Goal: Transaction & Acquisition: Obtain resource

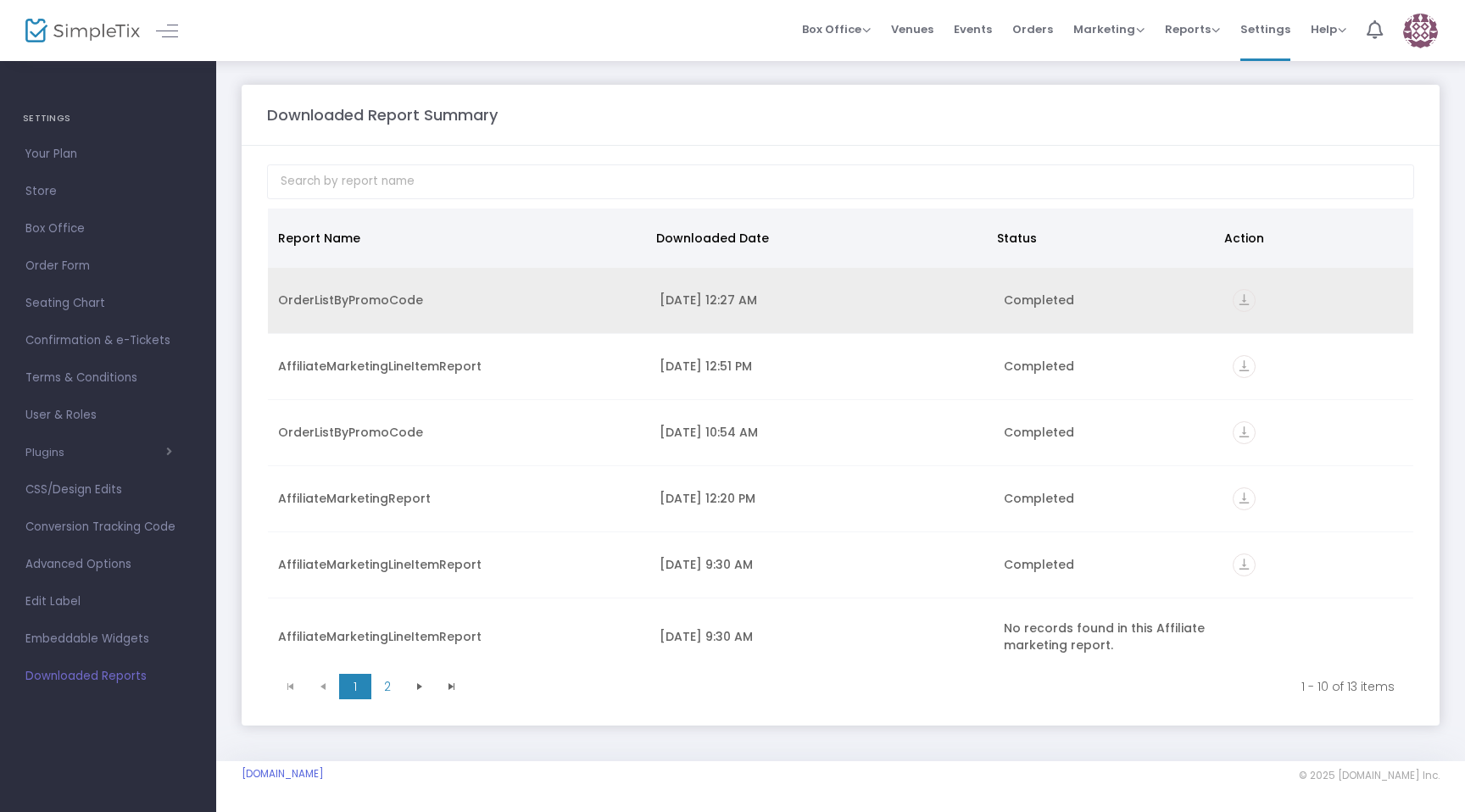
click at [1236, 303] on icon "vertical_align_bottom" at bounding box center [1244, 300] width 23 height 23
click at [1244, 301] on icon "vertical_align_bottom" at bounding box center [1244, 300] width 23 height 23
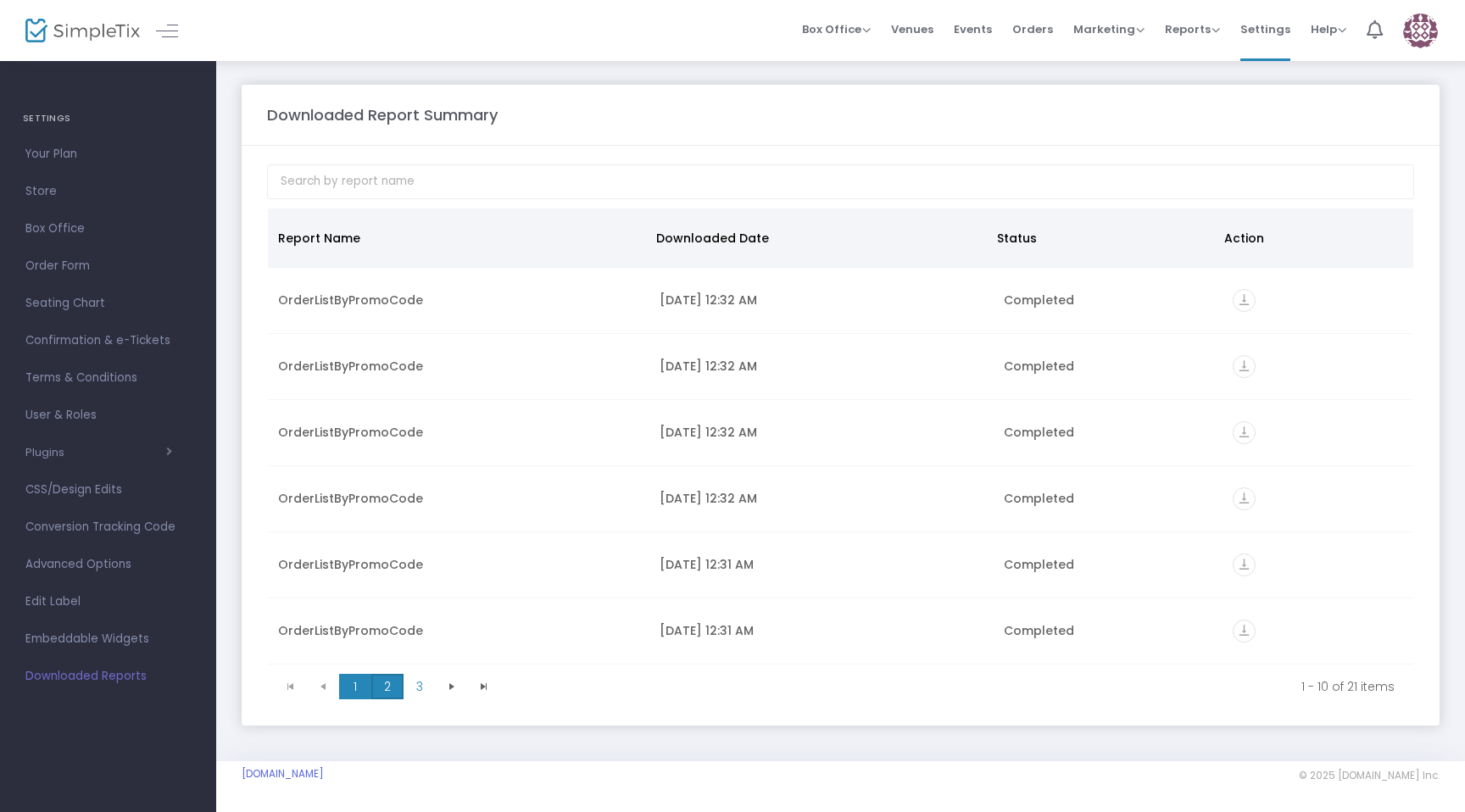
click at [389, 681] on span "2" at bounding box center [387, 686] width 32 height 25
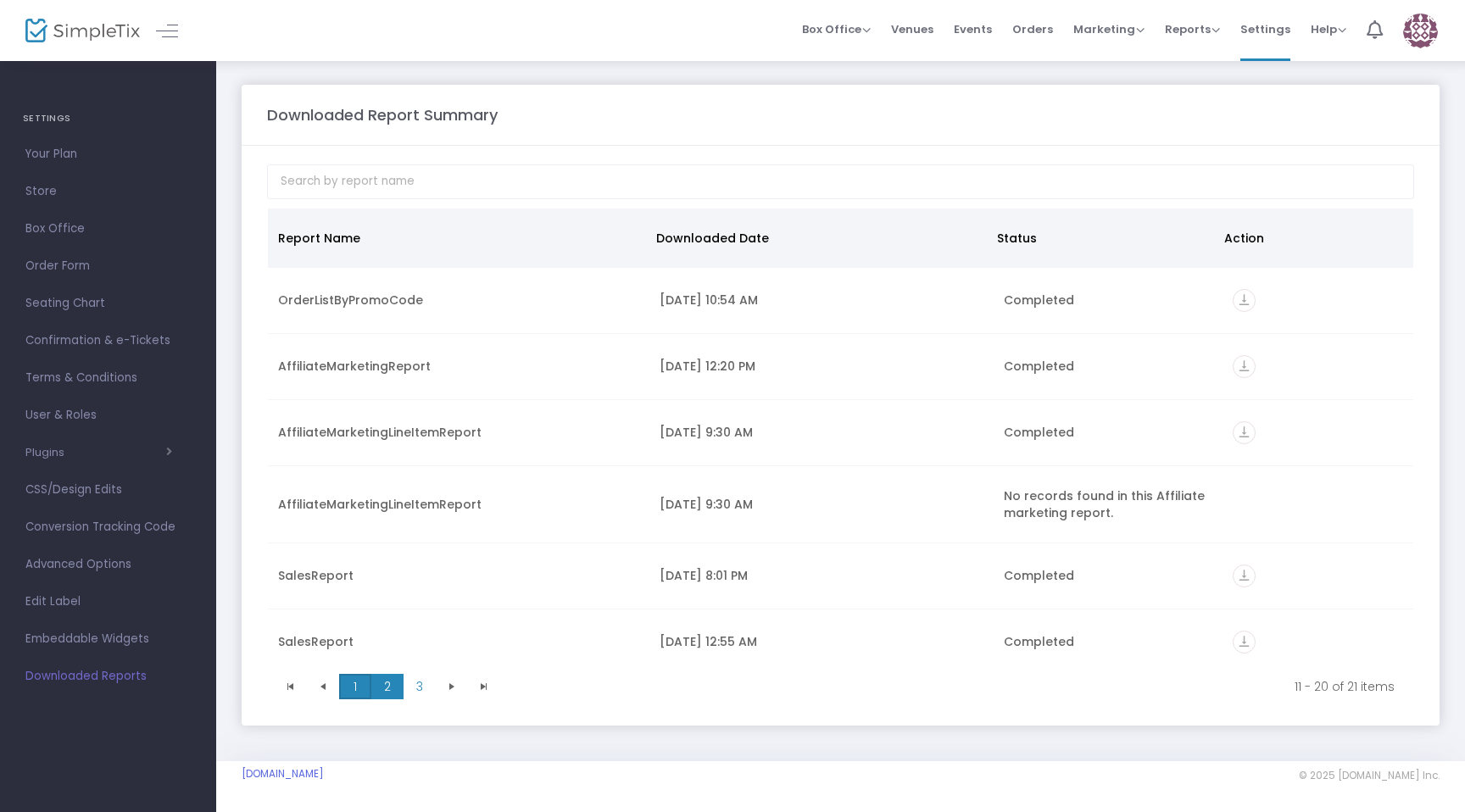
click at [351, 684] on span "1" at bounding box center [355, 686] width 32 height 25
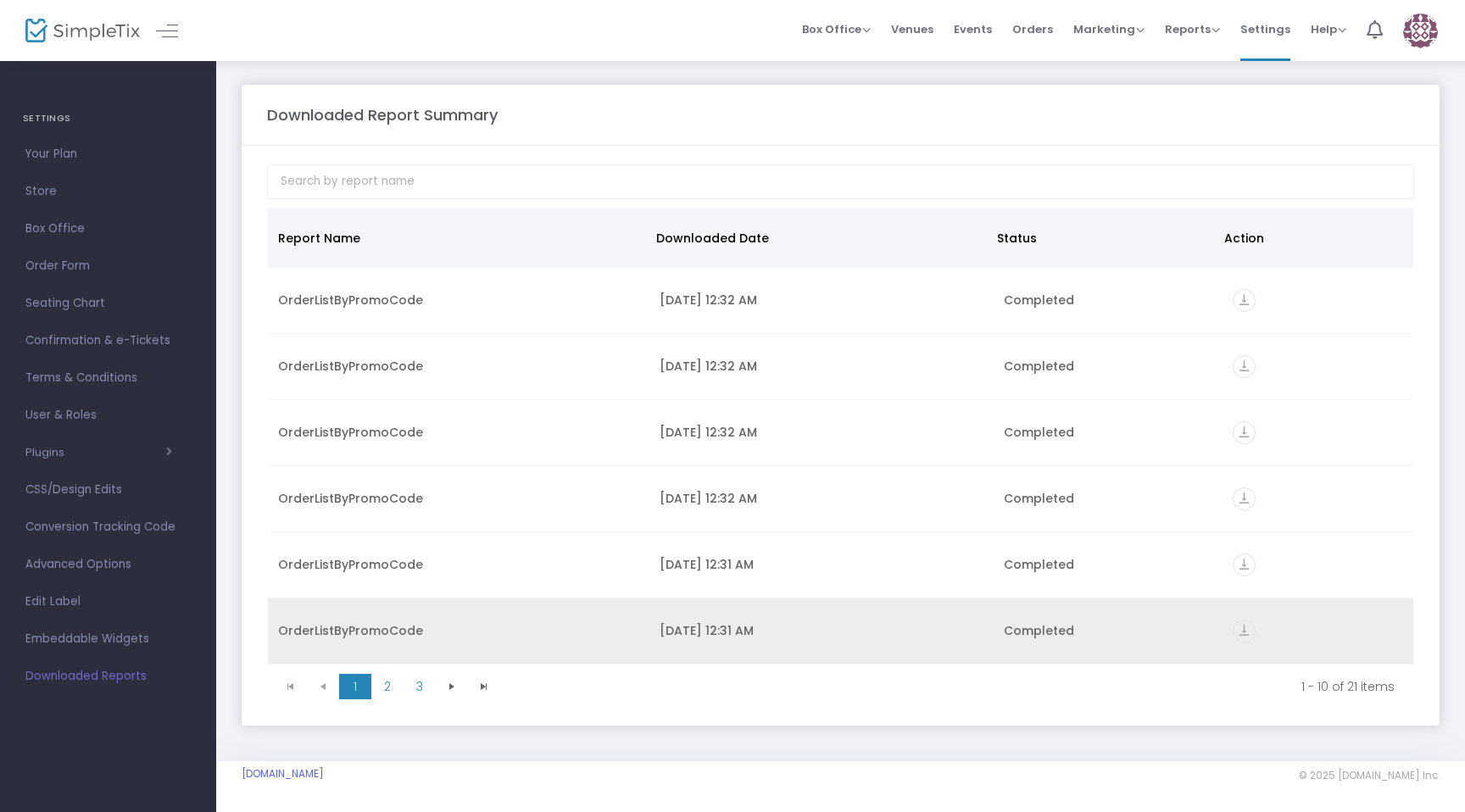
click at [1235, 631] on icon "vertical_align_bottom" at bounding box center [1244, 631] width 23 height 23
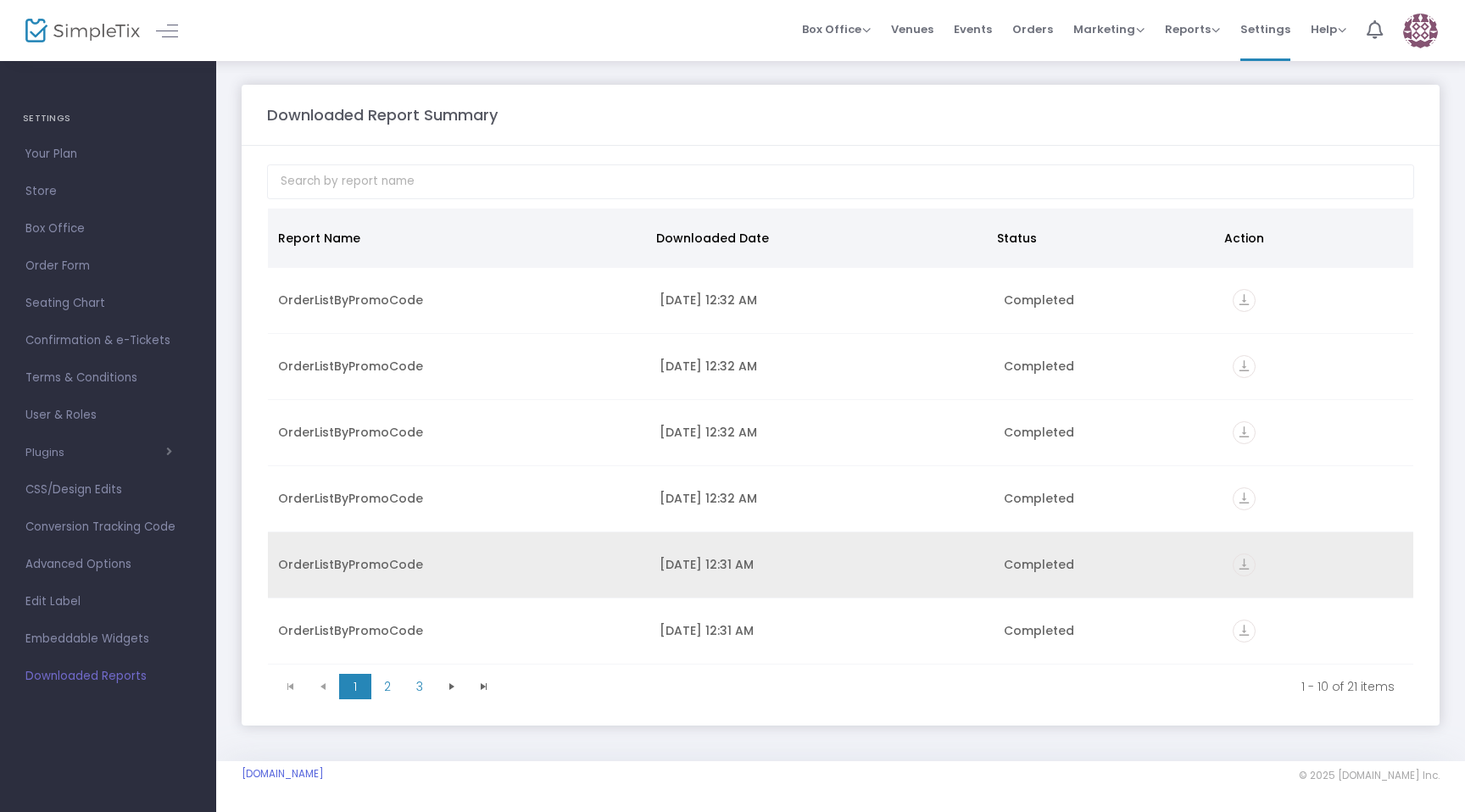
click at [1236, 553] on td "vertical_align_bottom" at bounding box center [1318, 565] width 190 height 66
click at [1242, 571] on icon "vertical_align_bottom" at bounding box center [1244, 564] width 23 height 23
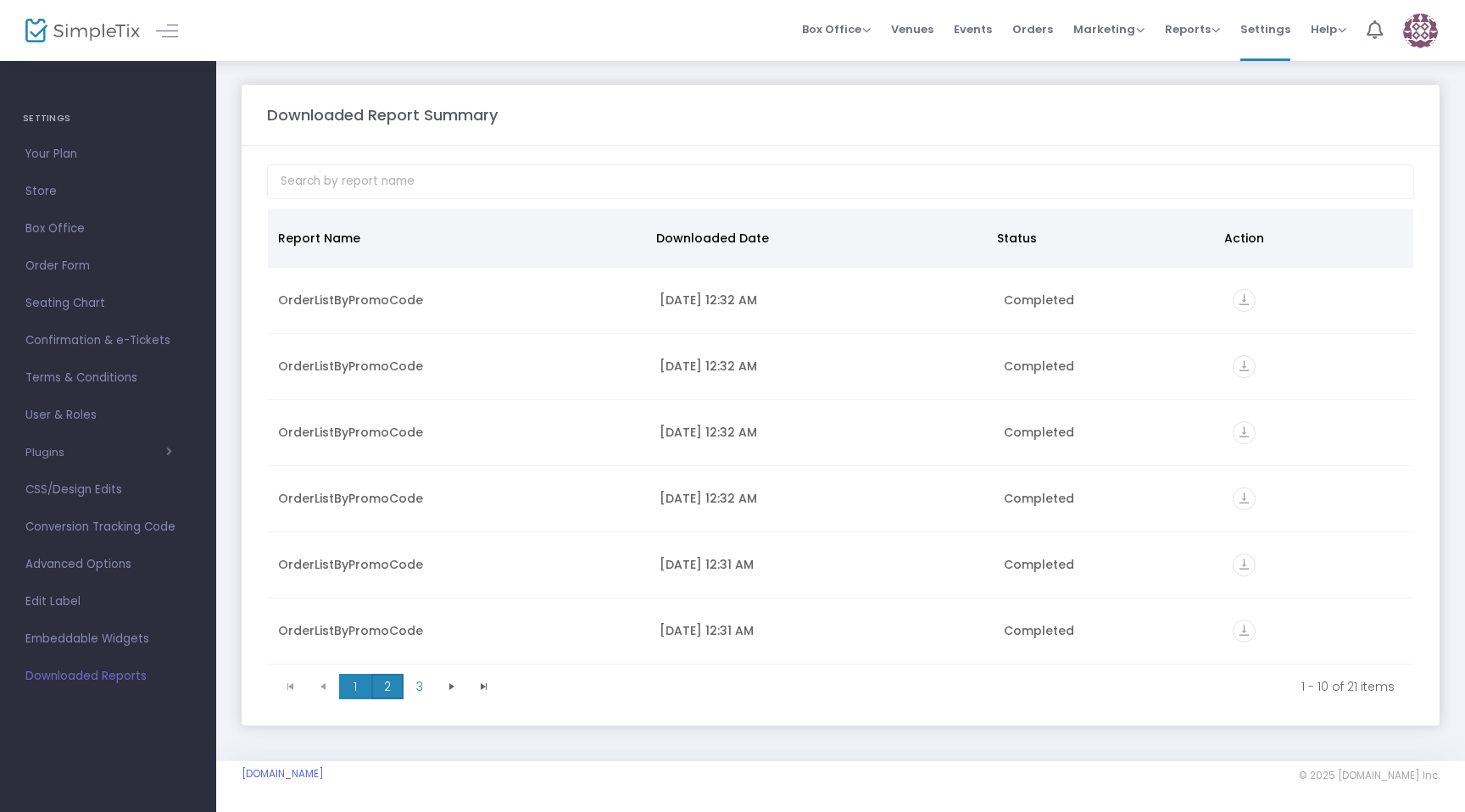
click at [397, 683] on span "2" at bounding box center [387, 686] width 32 height 25
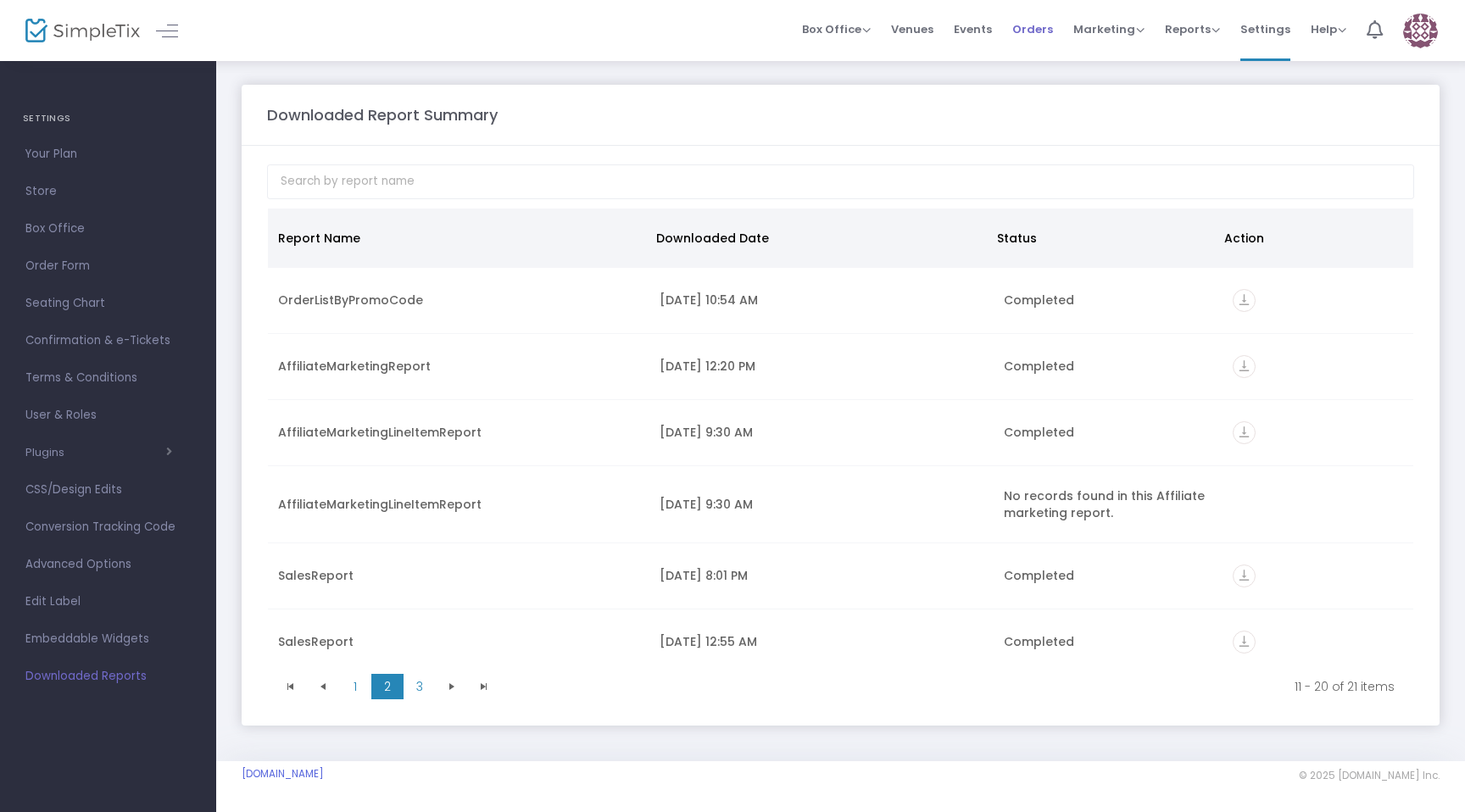
click at [1053, 25] on span "Orders" at bounding box center [1032, 29] width 41 height 43
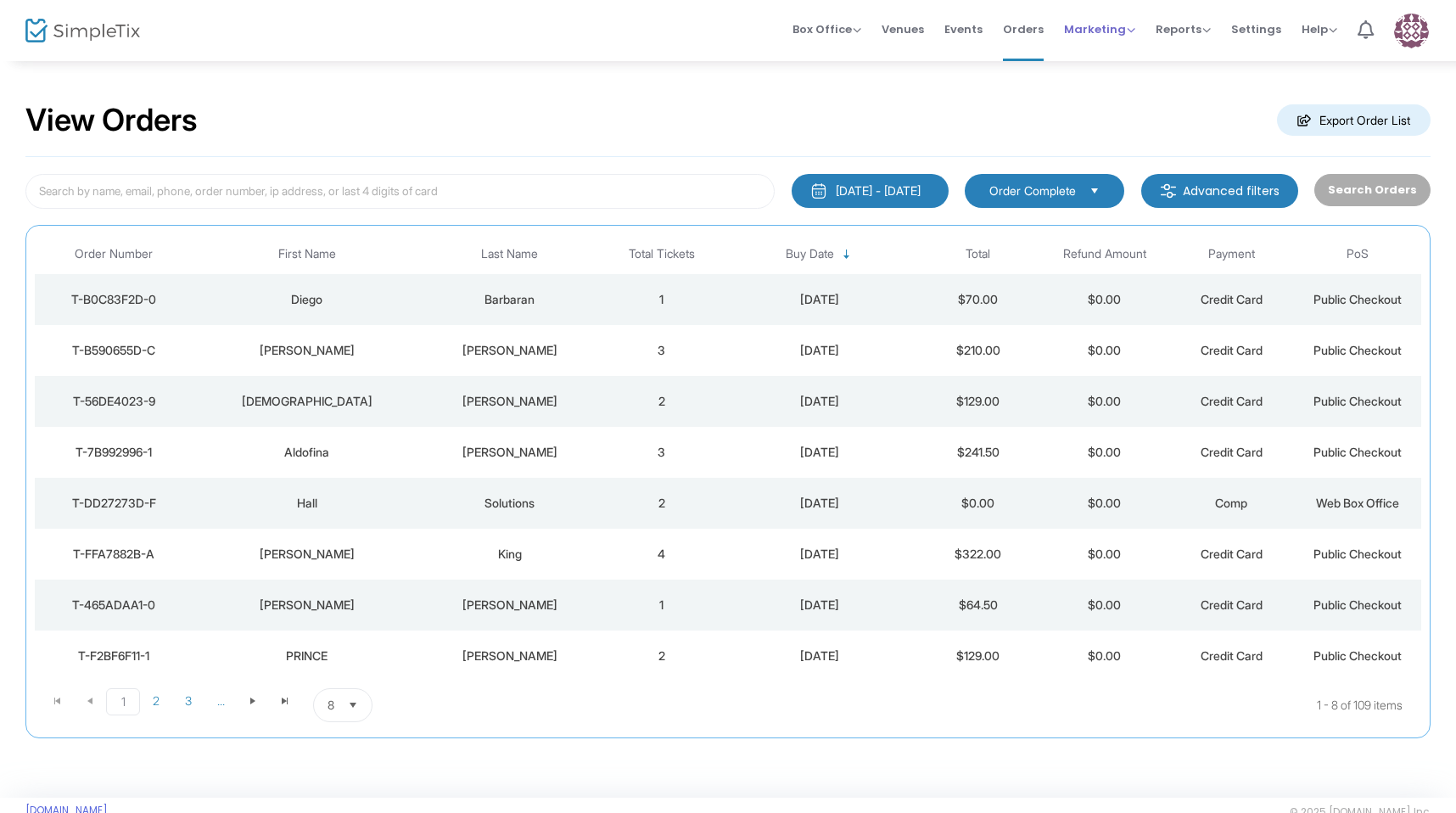
click at [1110, 34] on span "Marketing" at bounding box center [1100, 29] width 71 height 16
click at [1115, 68] on li "Promo Codes" at bounding box center [1132, 57] width 136 height 33
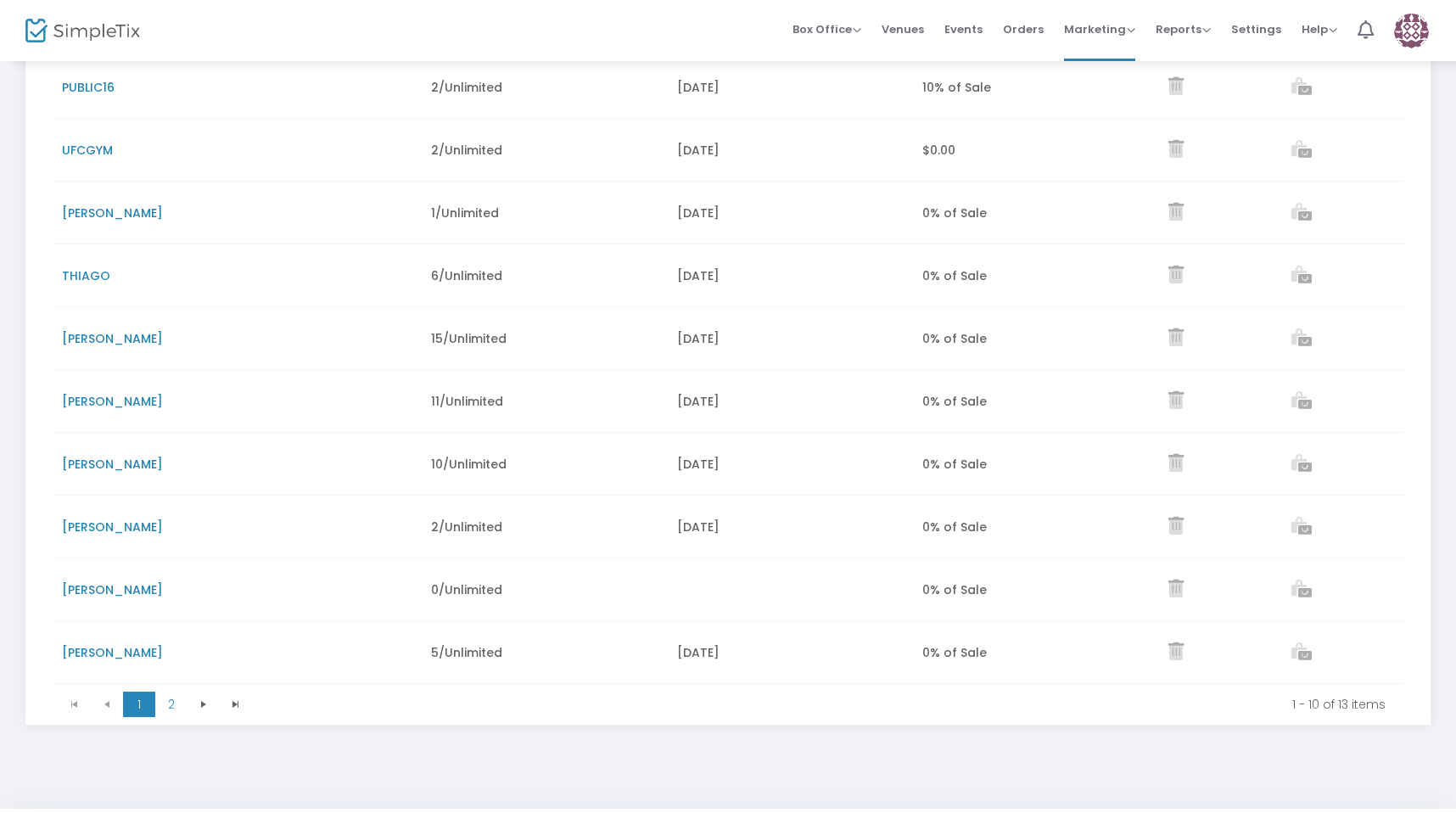
scroll to position [242, 0]
click at [1296, 407] on icon "Data table" at bounding box center [1302, 398] width 21 height 18
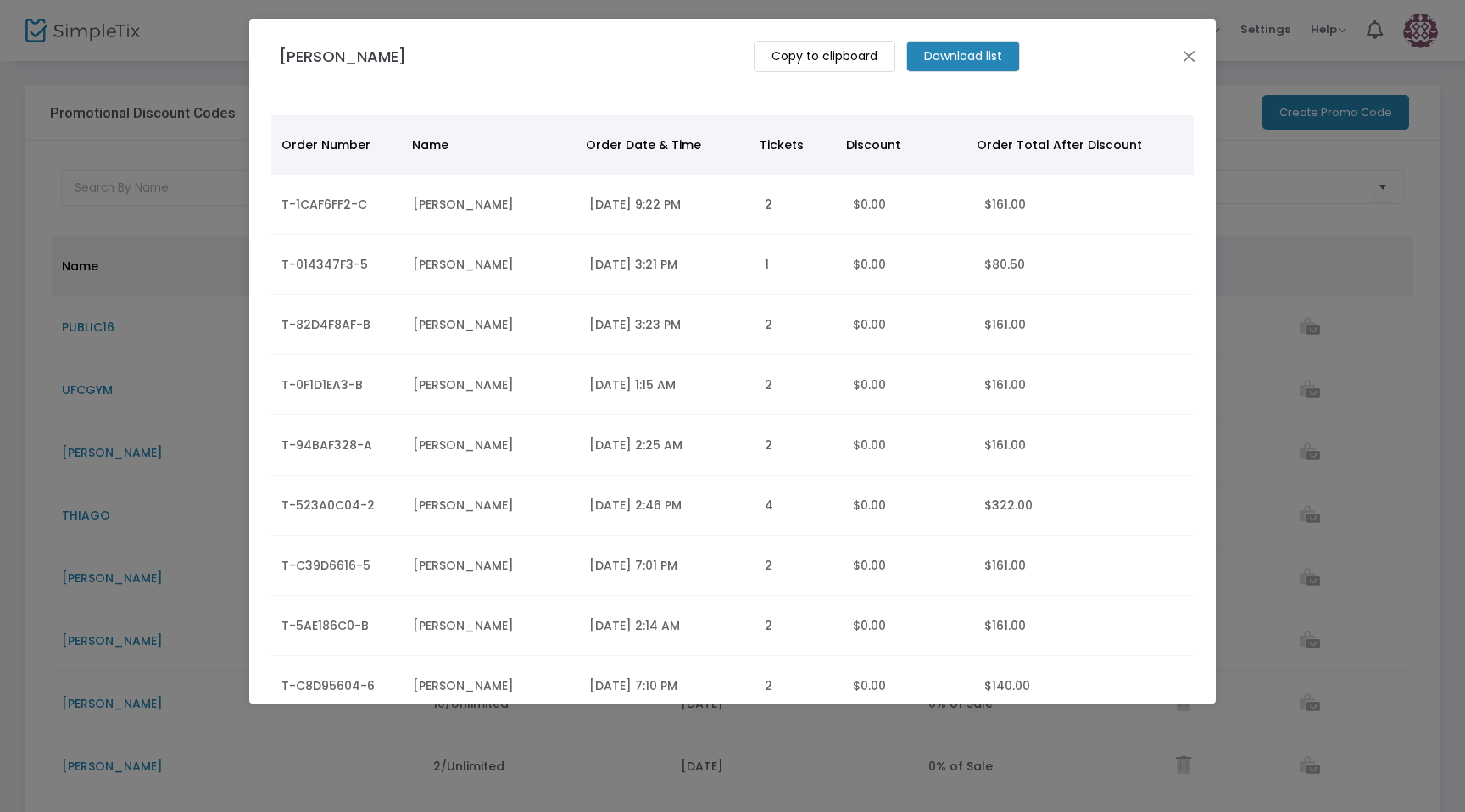
click at [907, 61] on m-button "Download list" at bounding box center [963, 56] width 113 height 31
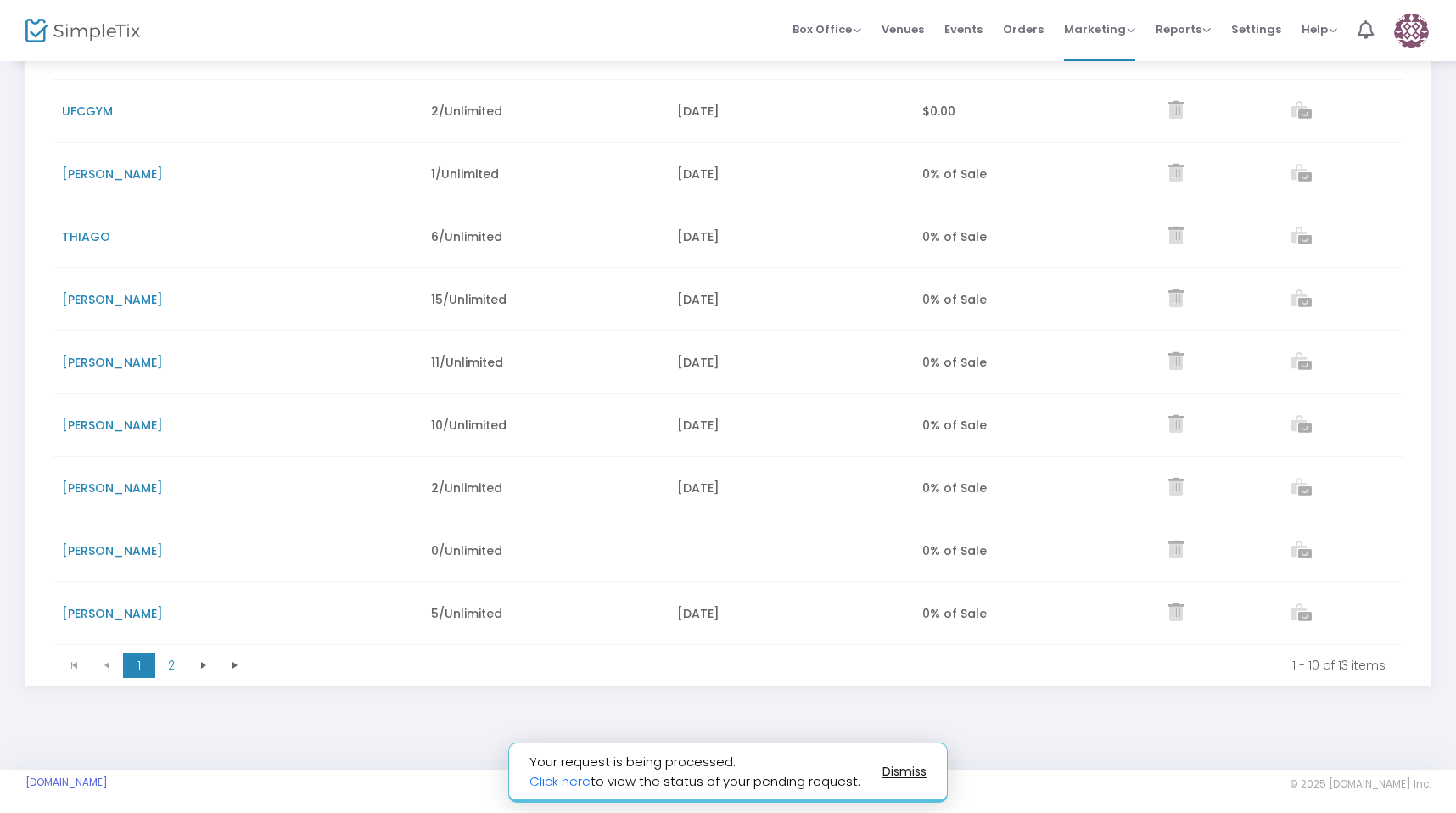
scroll to position [296, 0]
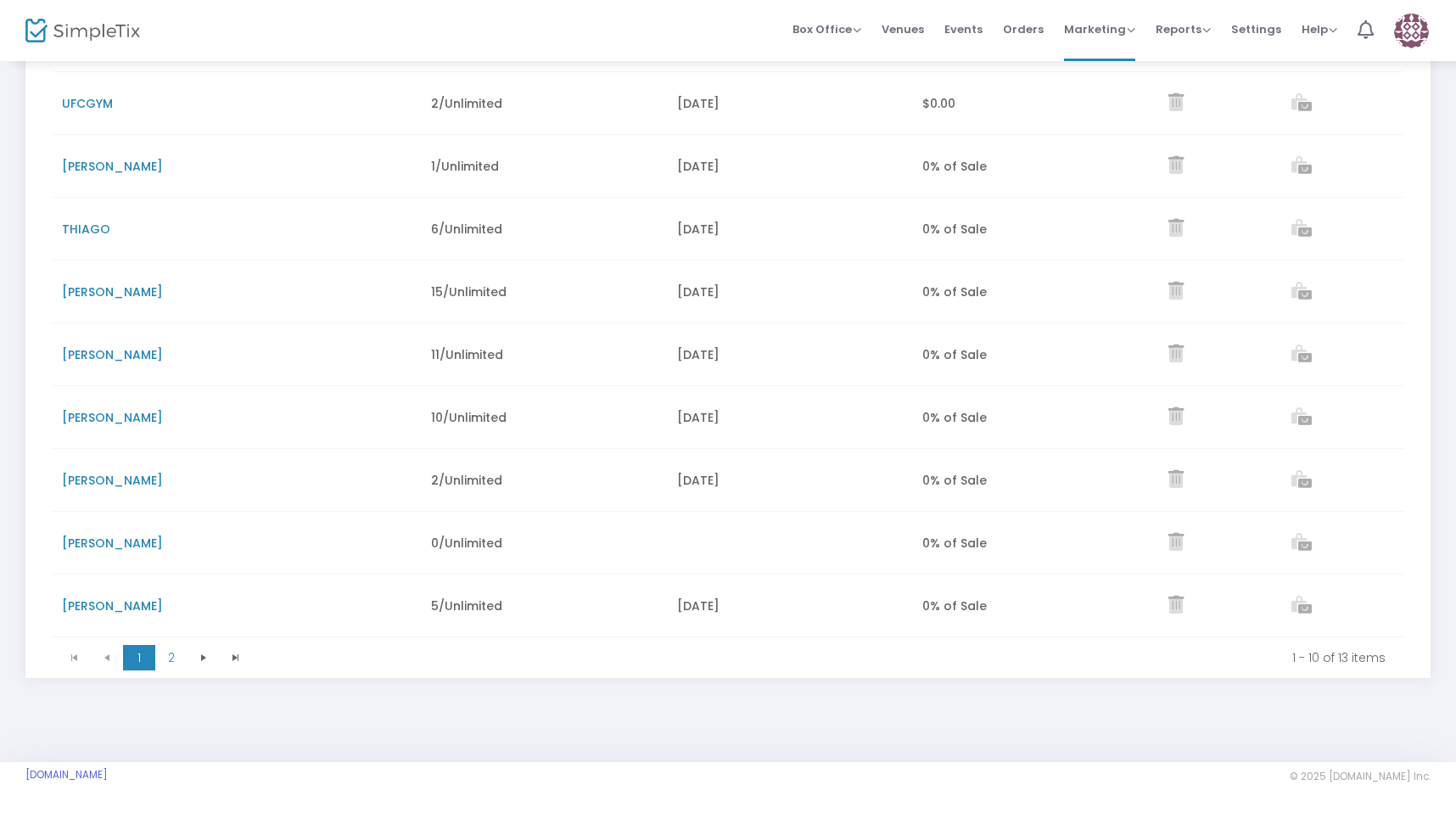
click at [1303, 353] on icon "Data table" at bounding box center [1302, 354] width 21 height 18
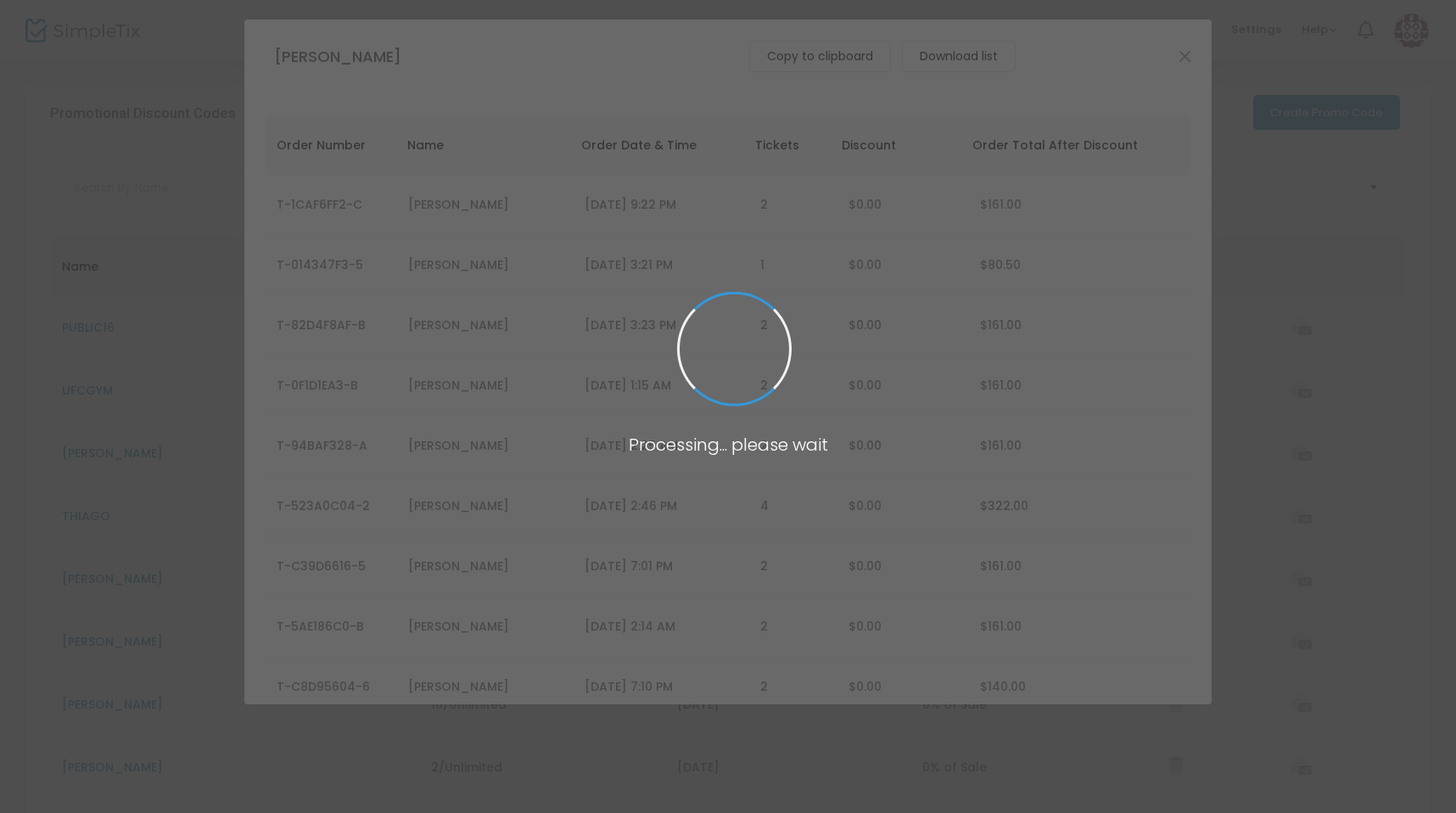
scroll to position [0, 0]
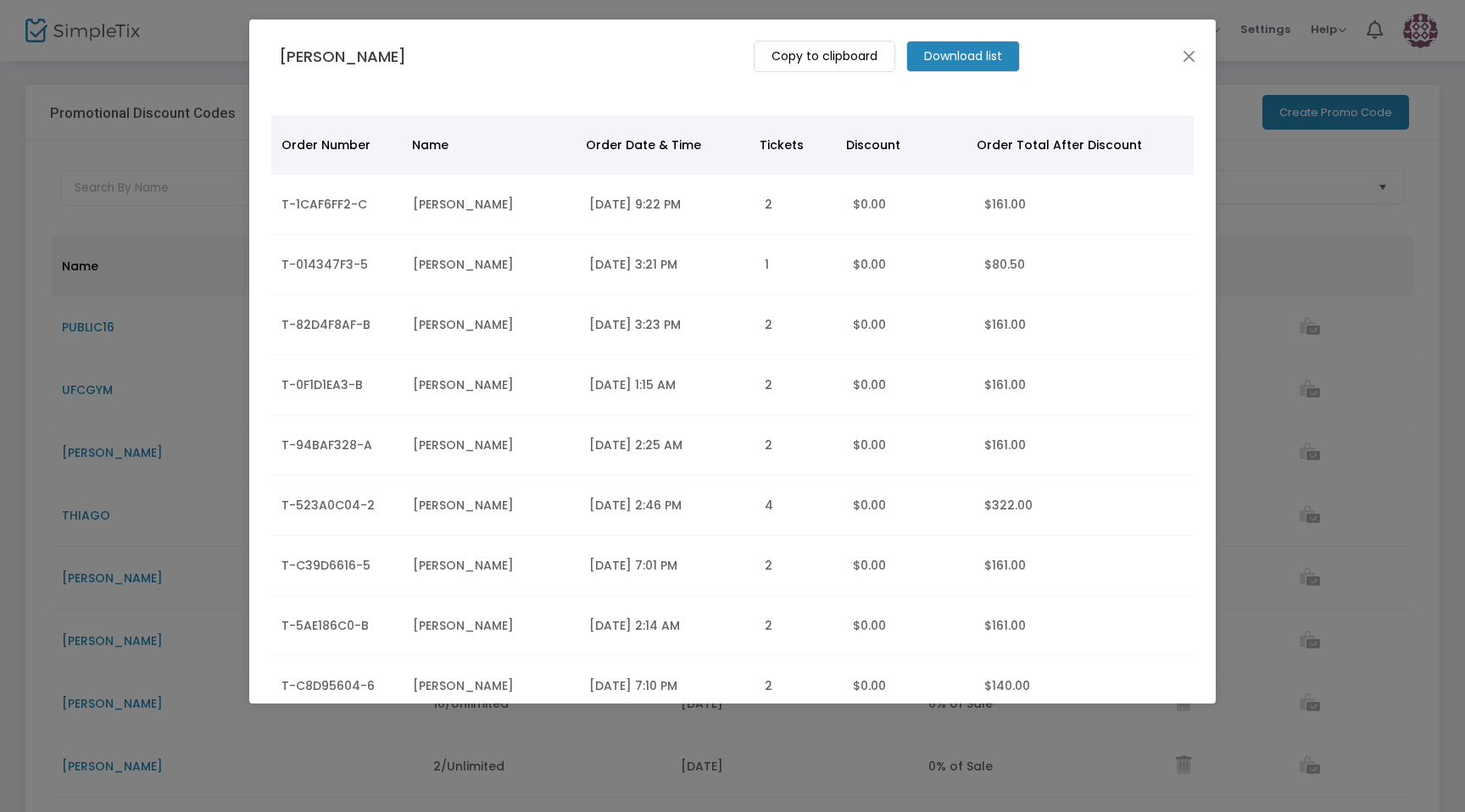
click at [913, 55] on m-button "Download list" at bounding box center [963, 56] width 113 height 31
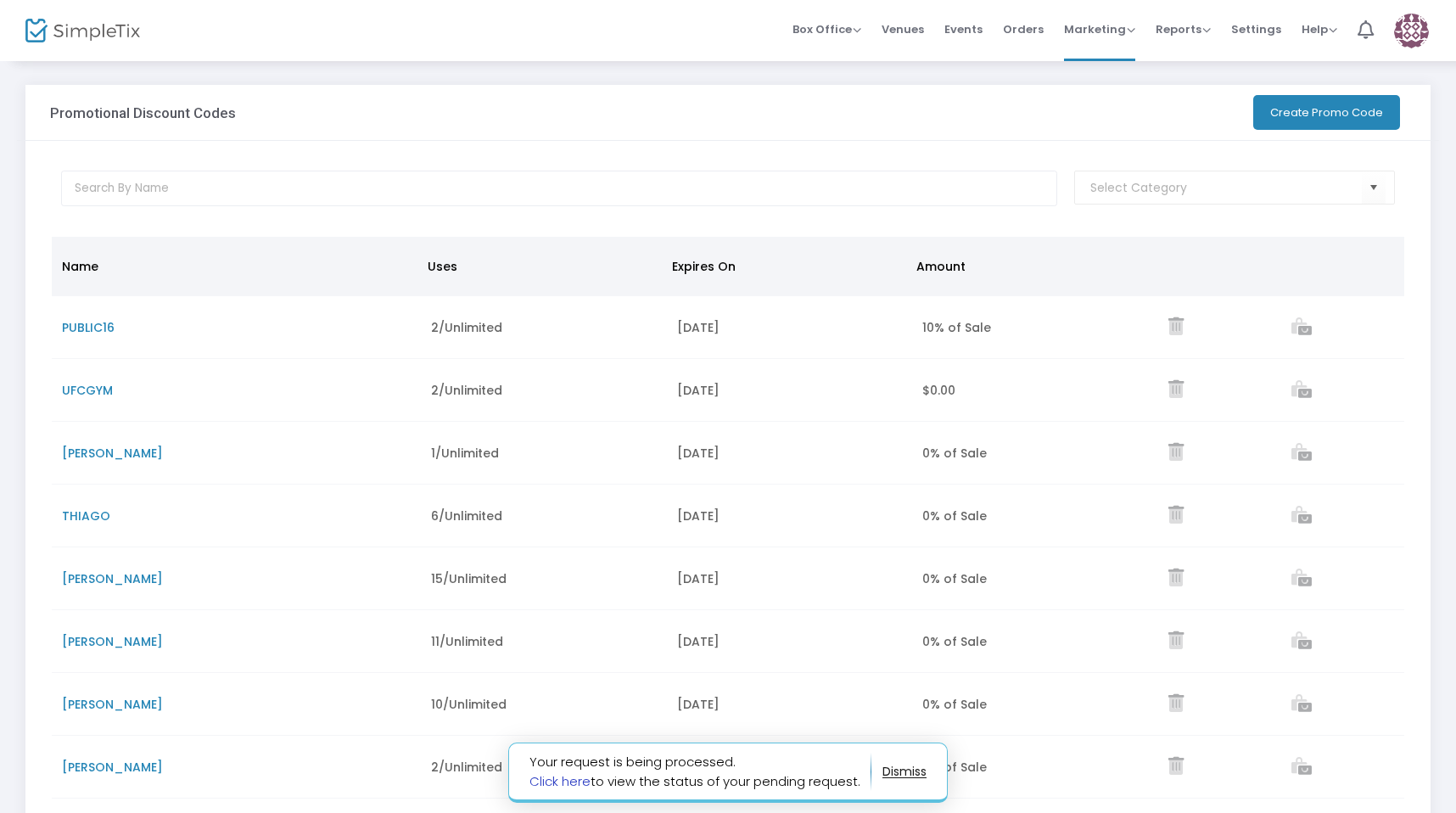
click at [575, 783] on link "Click here" at bounding box center [560, 781] width 62 height 18
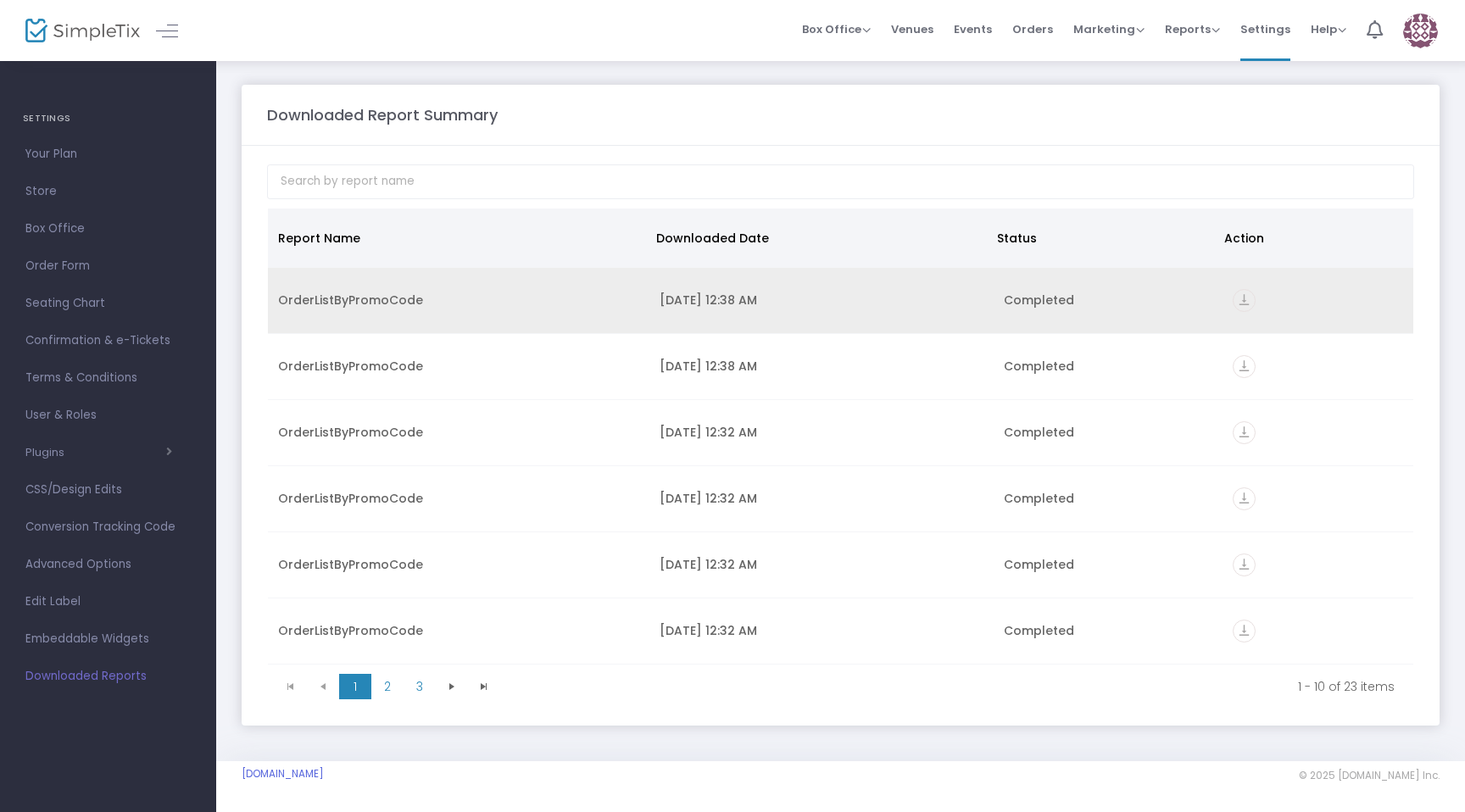
click at [1233, 300] on icon "vertical_align_bottom" at bounding box center [1244, 300] width 23 height 23
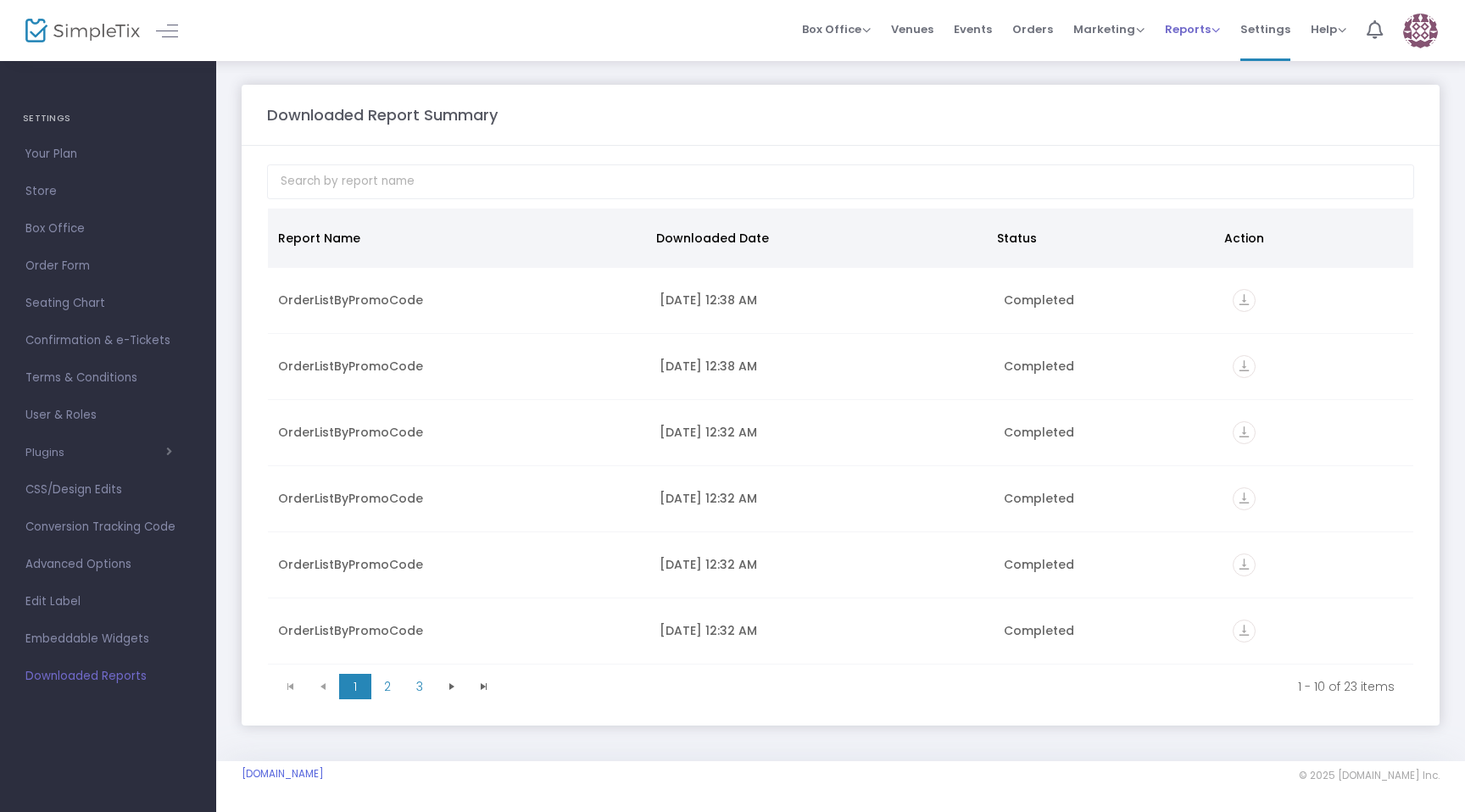
click at [1199, 32] on span "Reports" at bounding box center [1193, 29] width 55 height 16
click at [1119, 36] on div "Marketing Promo Codes Quantity Discounts Affiliate" at bounding box center [1109, 29] width 71 height 17
click at [1126, 32] on span "Marketing" at bounding box center [1109, 29] width 71 height 16
click at [1126, 66] on li "Promo Codes" at bounding box center [1141, 57] width 136 height 33
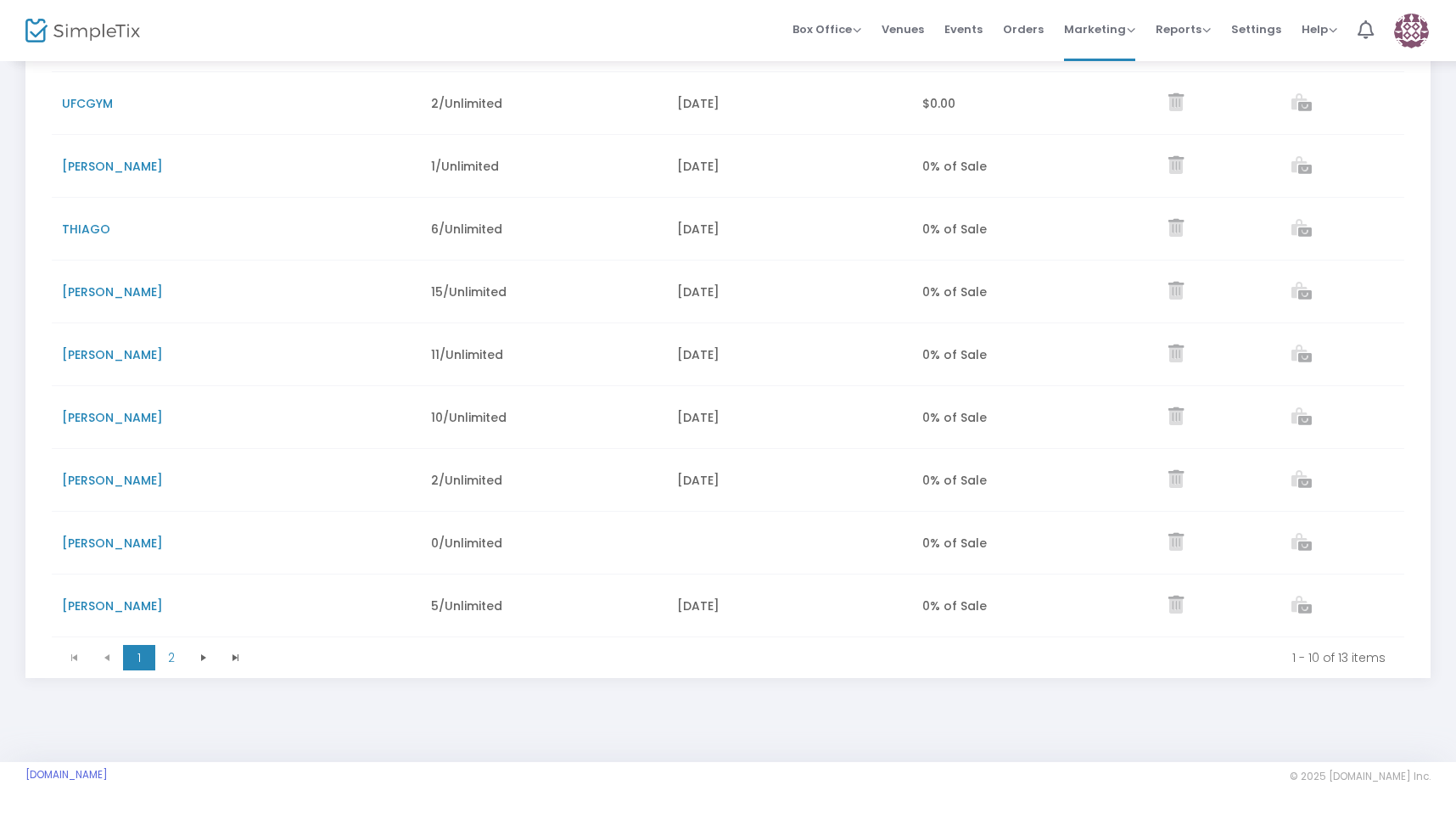
scroll to position [263, 0]
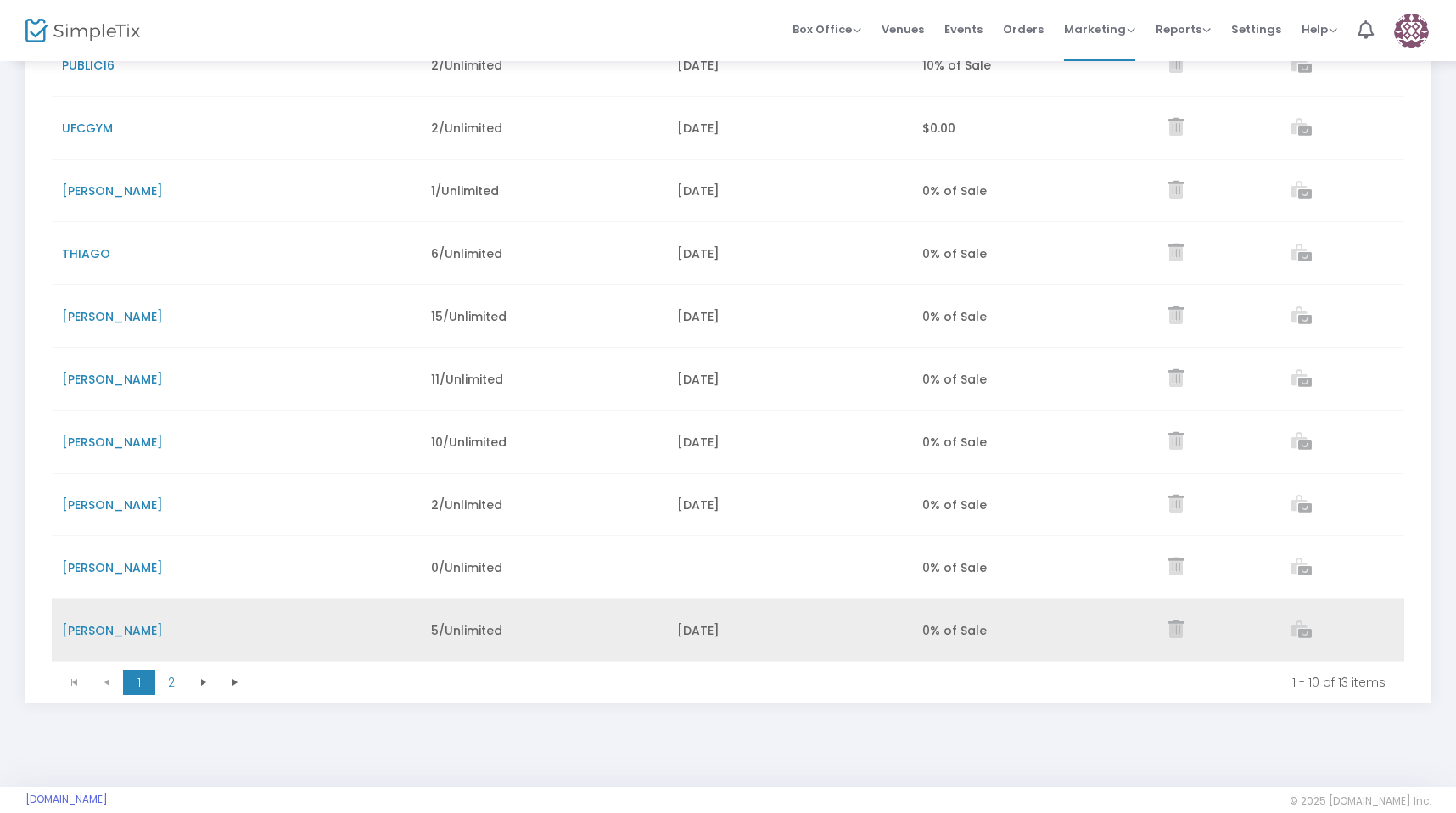
click at [1311, 638] on icon "Data table" at bounding box center [1302, 629] width 21 height 18
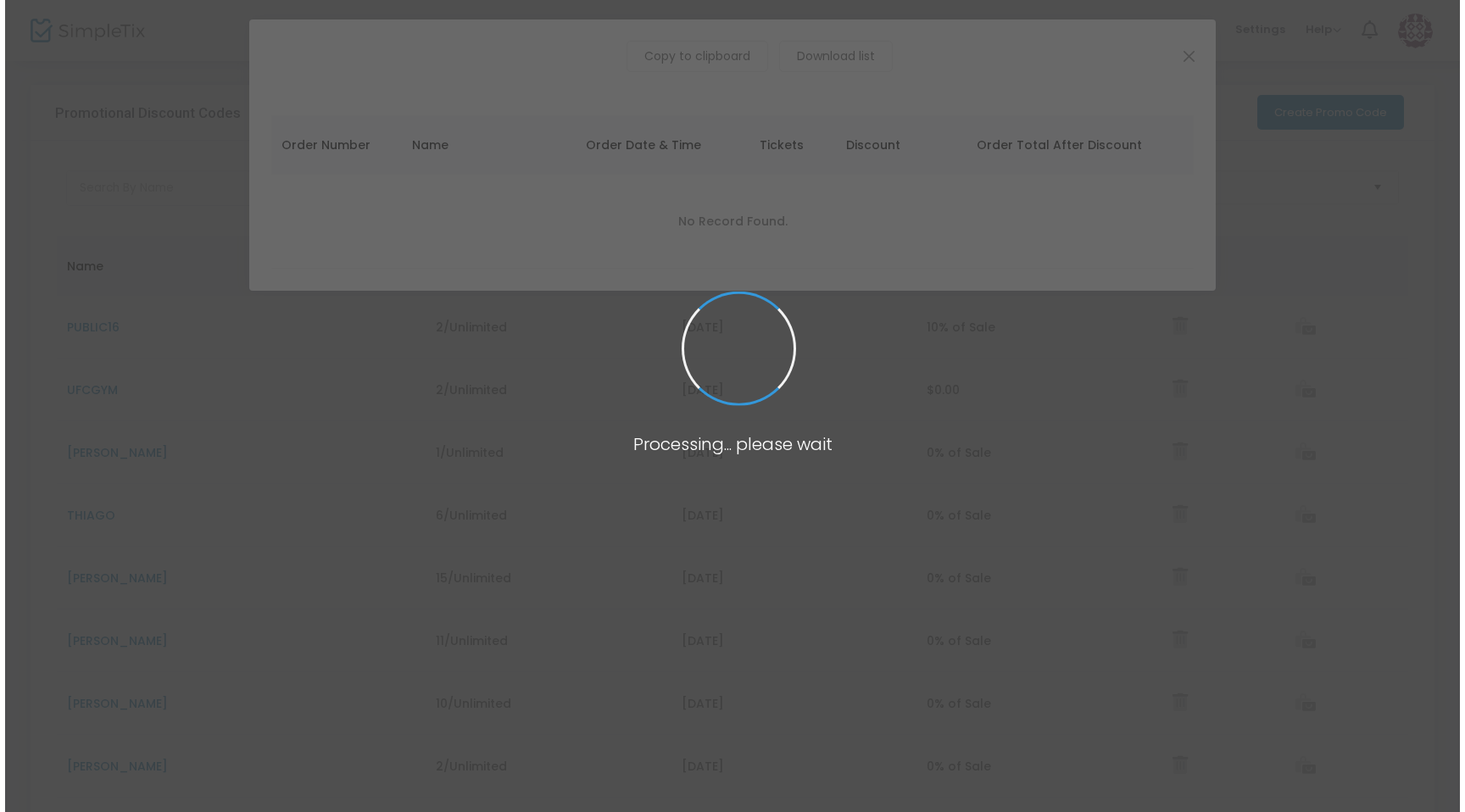
scroll to position [0, 0]
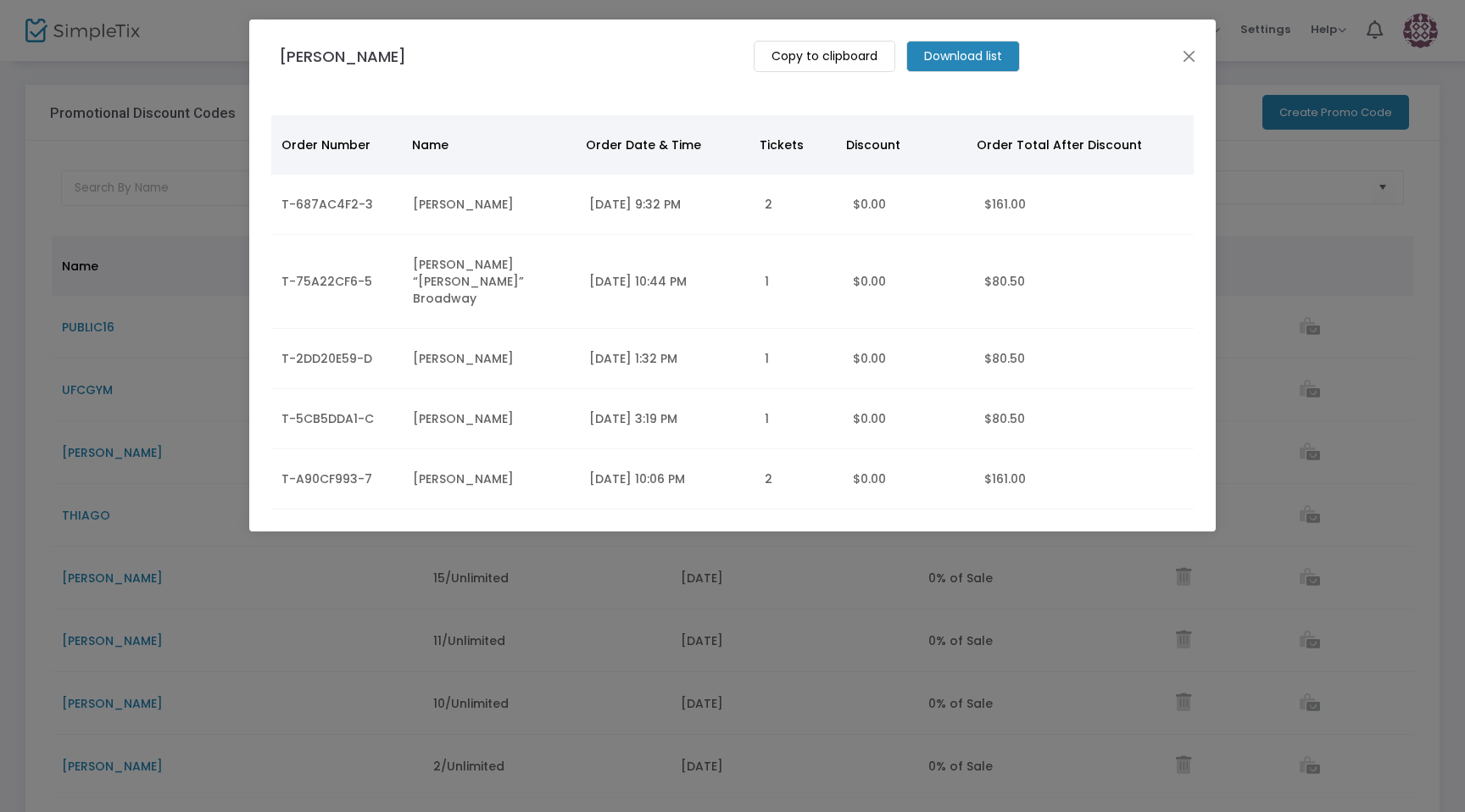
click at [915, 58] on m-button "Download list" at bounding box center [963, 56] width 113 height 31
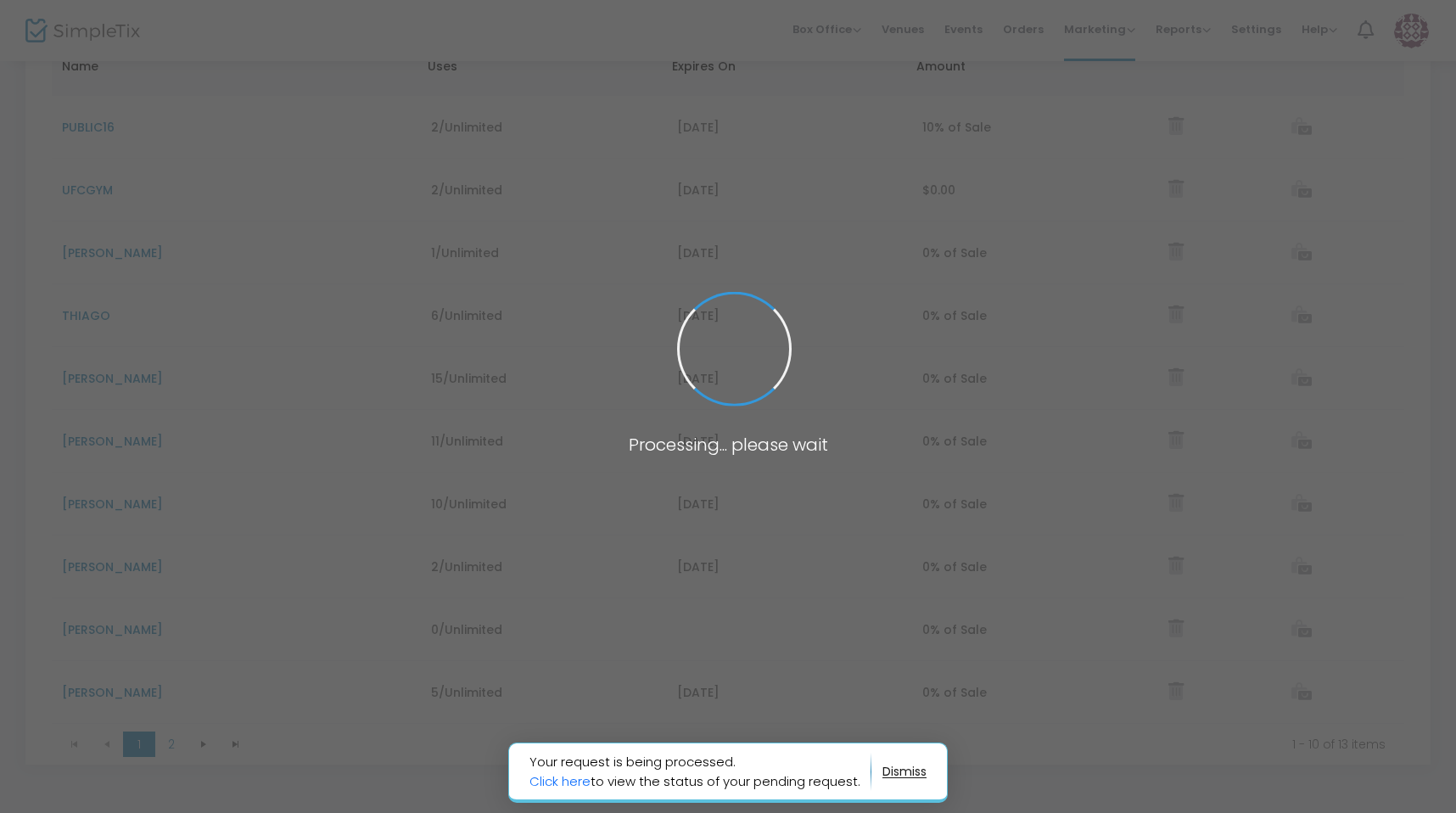
scroll to position [296, 0]
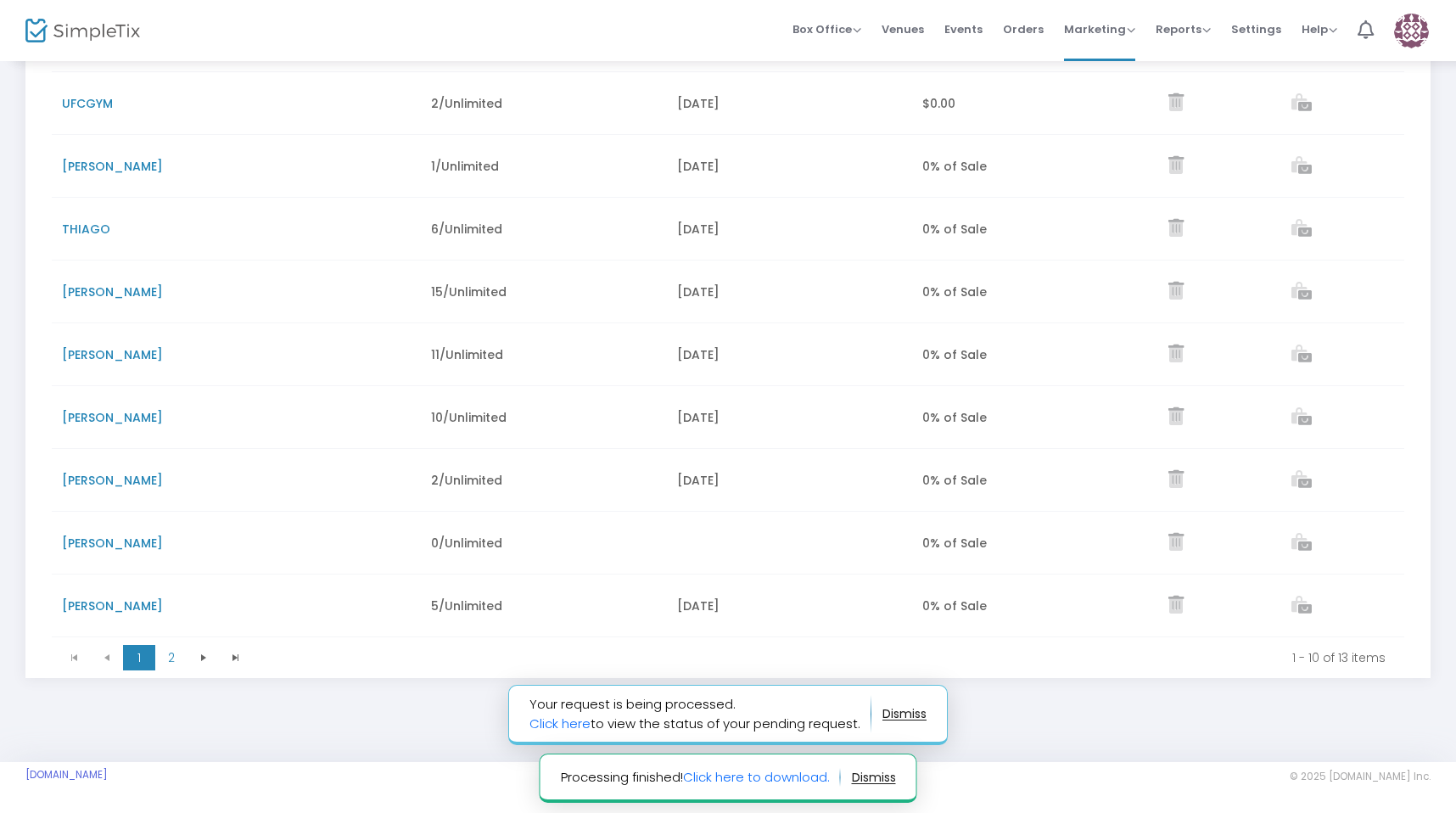
click at [783, 790] on notifier-notification "Processing finished! Click here to download." at bounding box center [729, 778] width 378 height 49
click at [783, 781] on link "Click here to download." at bounding box center [756, 777] width 146 height 18
